Goal: Transaction & Acquisition: Purchase product/service

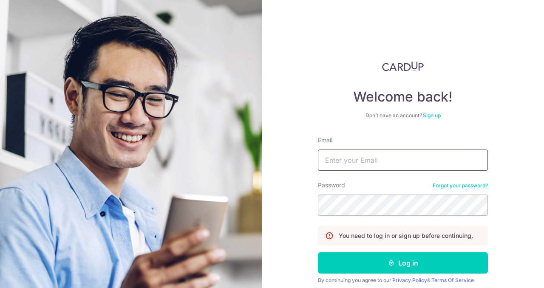
click at [337, 162] on input "Email" at bounding box center [403, 160] width 170 height 21
type input "[EMAIL_ADDRESS][DOMAIN_NAME]"
click at [318, 252] on button "Log in" at bounding box center [403, 262] width 170 height 21
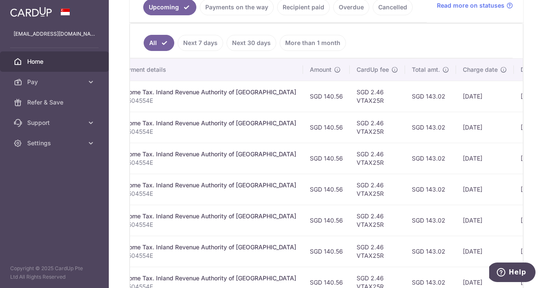
scroll to position [0, 191]
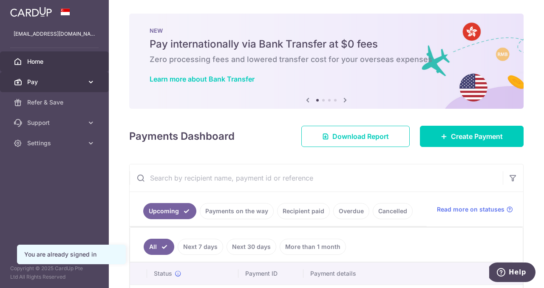
click at [35, 80] on span "Pay" at bounding box center [55, 82] width 56 height 8
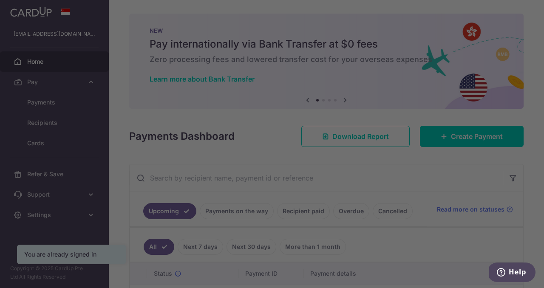
click at [41, 105] on div at bounding box center [274, 145] width 549 height 291
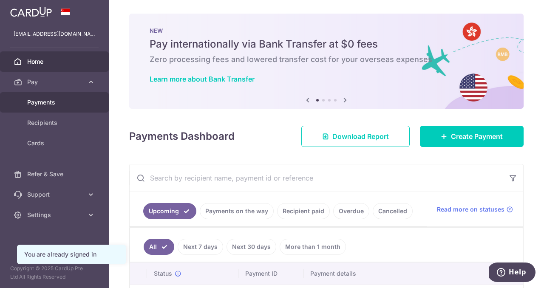
click at [52, 103] on span "Payments" at bounding box center [55, 102] width 56 height 8
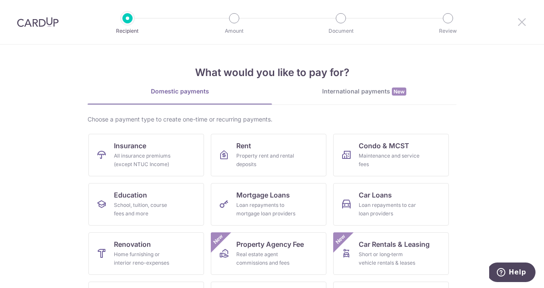
click at [521, 17] on icon at bounding box center [522, 22] width 10 height 11
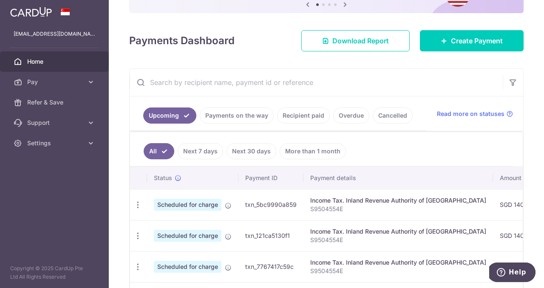
scroll to position [131, 0]
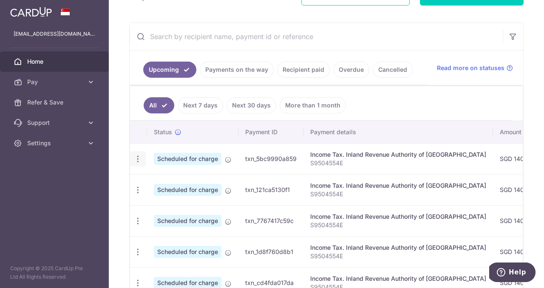
click at [136, 159] on icon "button" at bounding box center [137, 159] width 9 height 9
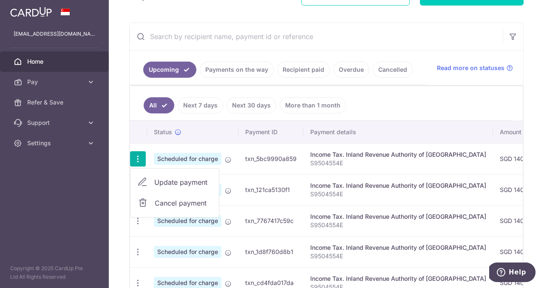
click at [173, 182] on span "Update payment" at bounding box center [183, 182] width 58 height 10
radio input "true"
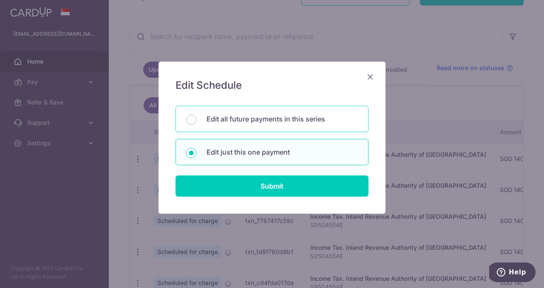
click at [238, 119] on p "Edit all future payments in this series" at bounding box center [282, 119] width 151 height 10
click at [196, 119] on input "Edit all future payments in this series" at bounding box center [191, 120] width 10 height 10
radio input "true"
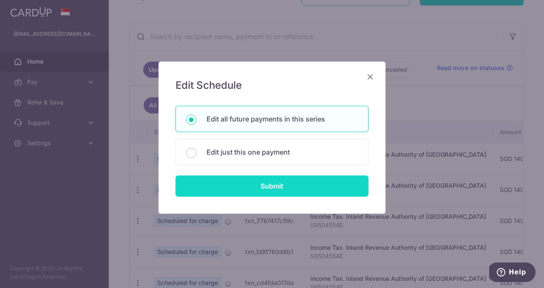
click at [246, 186] on input "Submit" at bounding box center [271, 185] width 193 height 21
radio input "true"
type input "140.56"
type input "S9504554E"
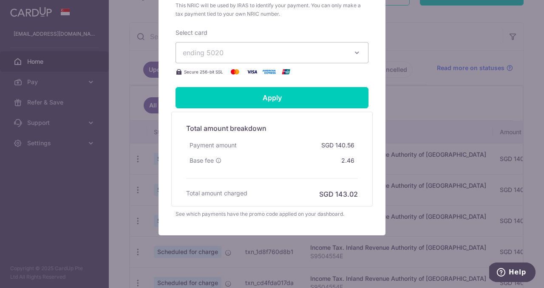
scroll to position [352, 0]
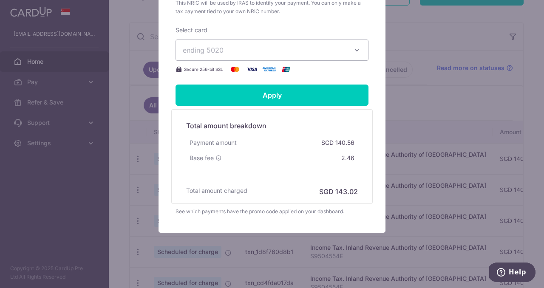
click at [262, 40] on button "ending 5020" at bounding box center [271, 50] width 193 height 21
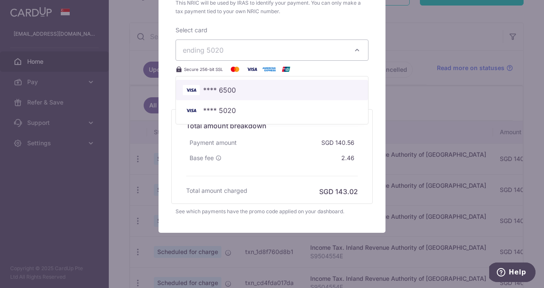
click at [234, 88] on span "**** 6500" at bounding box center [219, 90] width 33 height 10
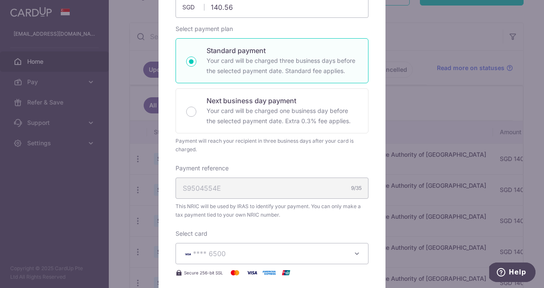
scroll to position [122, 0]
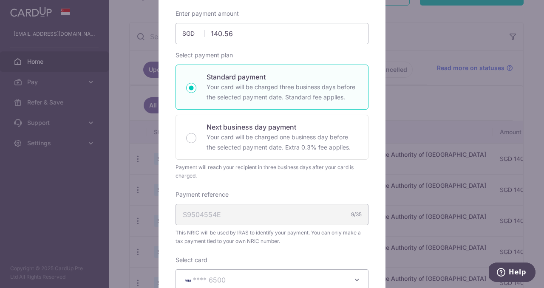
click at [440, 96] on div "Edit payment By clicking apply, you will make changes to all 7 payments to Inla…" at bounding box center [272, 144] width 544 height 288
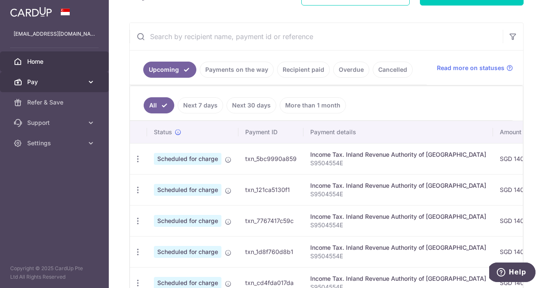
click at [81, 81] on span "Pay" at bounding box center [55, 82] width 56 height 8
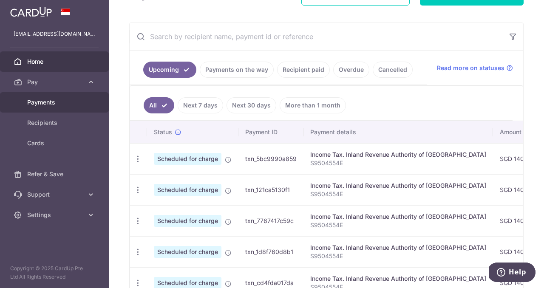
click at [45, 101] on span "Payments" at bounding box center [55, 102] width 56 height 8
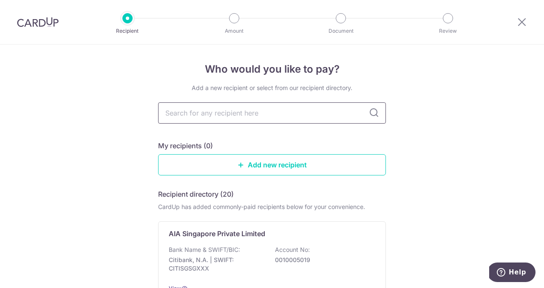
click at [232, 115] on input "text" at bounding box center [272, 112] width 228 height 21
type input "great eastern"
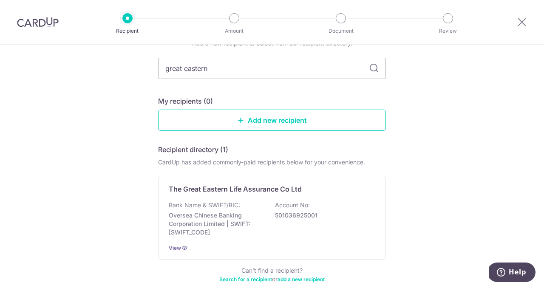
scroll to position [45, 0]
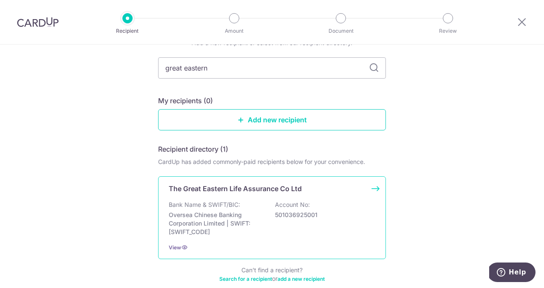
click at [253, 222] on p "Oversea Chinese Banking Corporation Limited | SWIFT: [SWIFT_CODE]" at bounding box center [216, 223] width 95 height 25
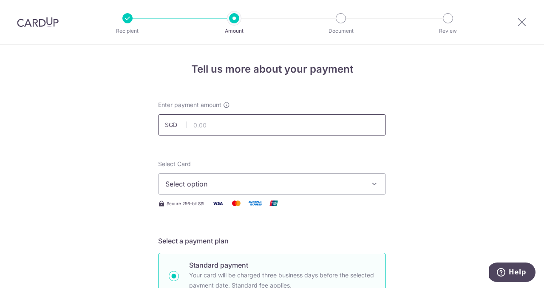
click at [212, 127] on input "text" at bounding box center [272, 124] width 228 height 21
type input "1,099.00"
click at [243, 185] on span "Select option" at bounding box center [264, 184] width 198 height 10
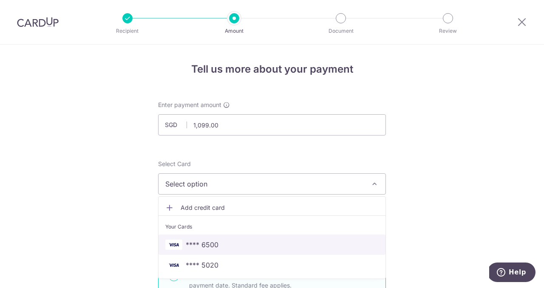
click at [235, 243] on span "**** 6500" at bounding box center [271, 245] width 213 height 10
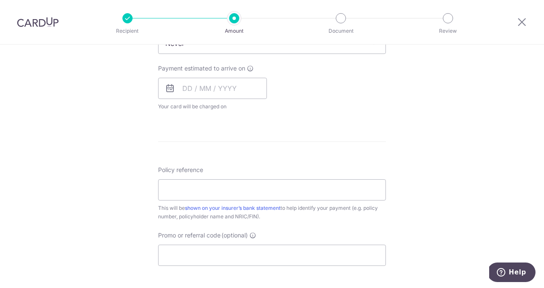
scroll to position [354, 0]
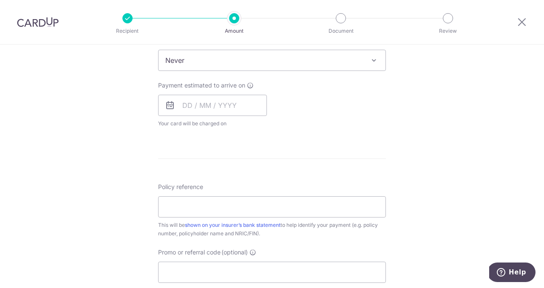
click at [169, 108] on icon at bounding box center [170, 105] width 10 height 10
click at [193, 105] on input "text" at bounding box center [212, 105] width 109 height 21
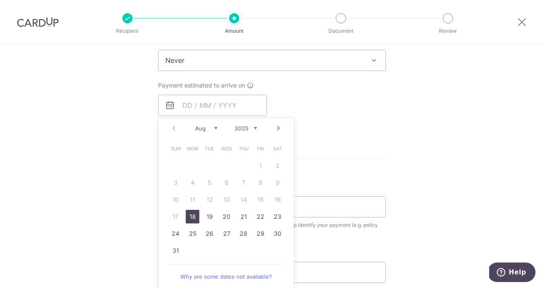
click at [194, 212] on link "18" at bounding box center [193, 217] width 14 height 14
type input "18/08/2025"
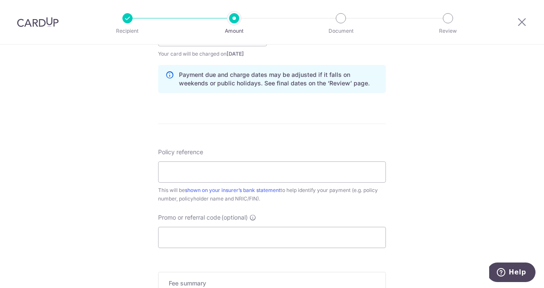
scroll to position [425, 0]
click at [228, 231] on input "Promo or referral code (optional)" at bounding box center [272, 236] width 228 height 21
paste input "OCBC90N155"
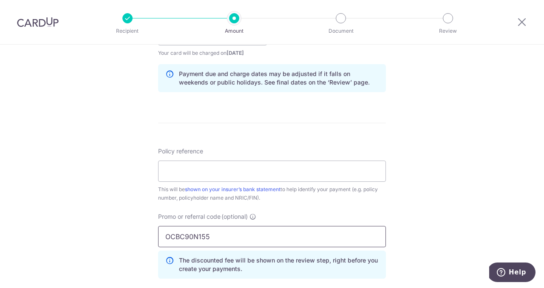
type input "OCBC90N155"
click at [95, 218] on div "Tell us more about your payment Enter payment amount SGD 1,099.00 1099.00 Selec…" at bounding box center [272, 41] width 544 height 842
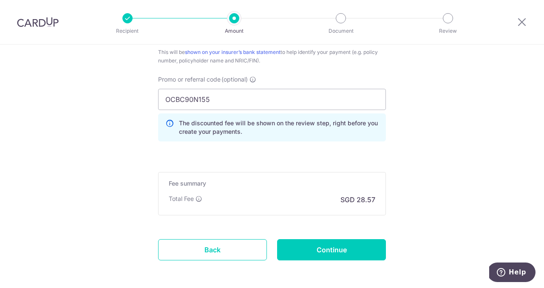
scroll to position [568, 0]
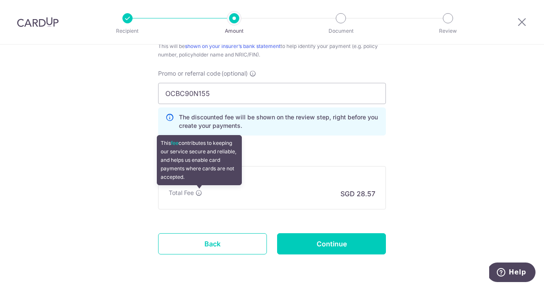
click at [198, 192] on icon at bounding box center [198, 193] width 7 height 7
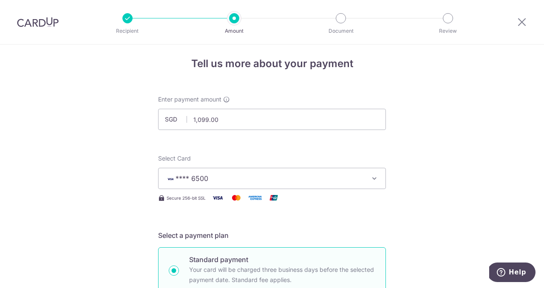
scroll to position [0, 0]
